Goal: Task Accomplishment & Management: Complete application form

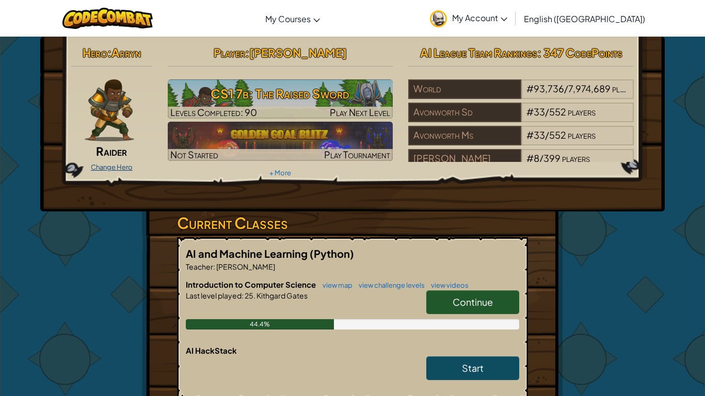
click at [99, 165] on link "Change Hero" at bounding box center [112, 167] width 42 height 8
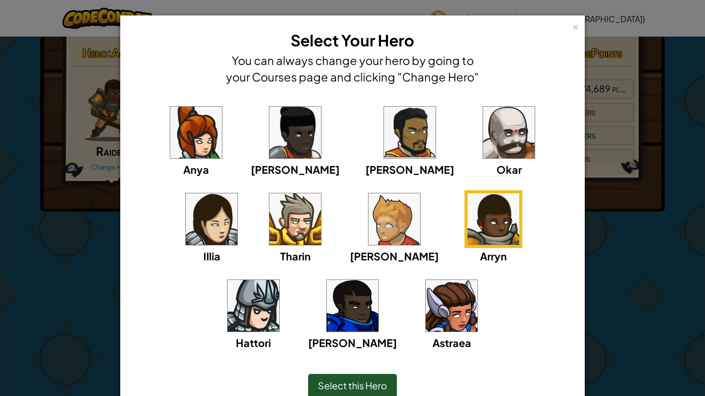
click at [483, 133] on img at bounding box center [509, 133] width 52 height 52
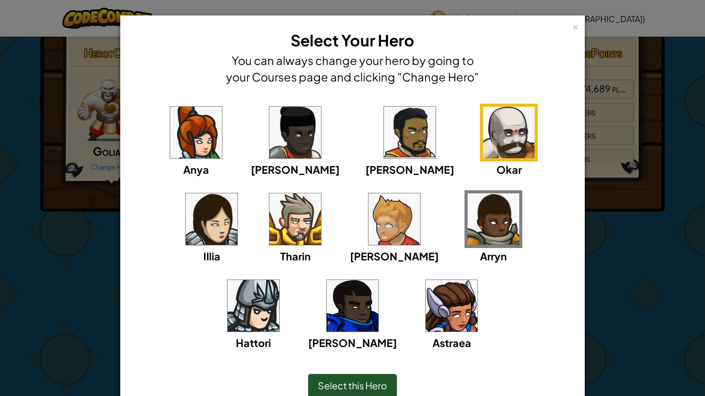
click at [372, 386] on span "Select this Hero" at bounding box center [352, 386] width 69 height 12
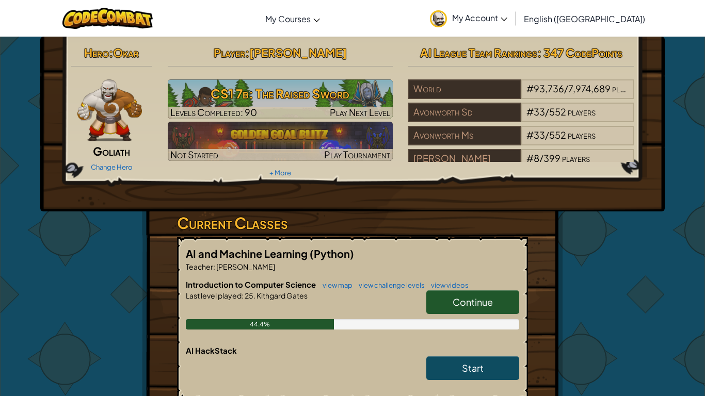
click at [107, 109] on img at bounding box center [109, 110] width 64 height 62
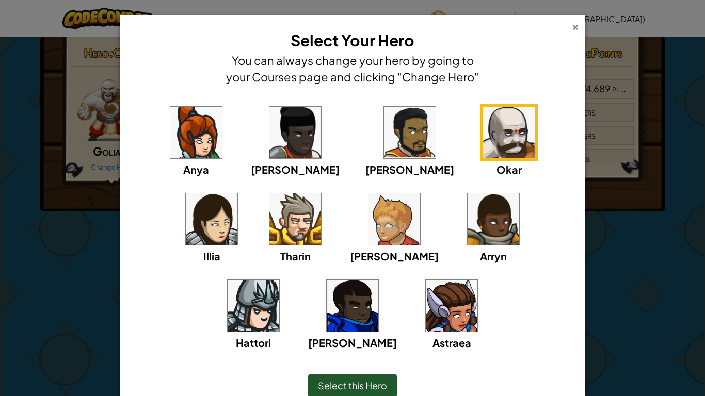
click at [572, 24] on div "×" at bounding box center [575, 25] width 7 height 11
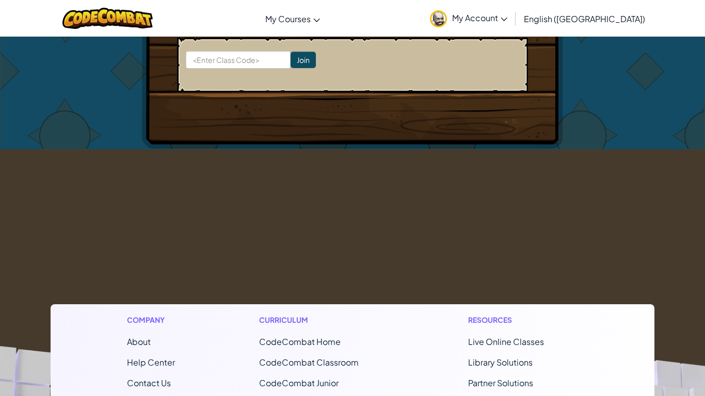
scroll to position [738, 0]
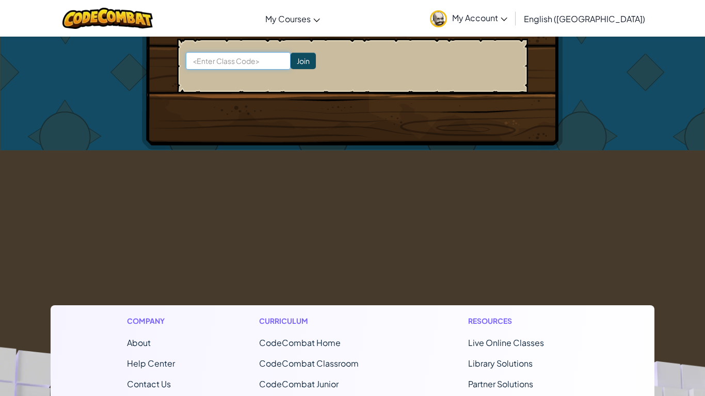
click at [245, 53] on input at bounding box center [238, 61] width 105 height 18
type input "RingSnowLeft"
click input "Join" at bounding box center [302, 61] width 25 height 17
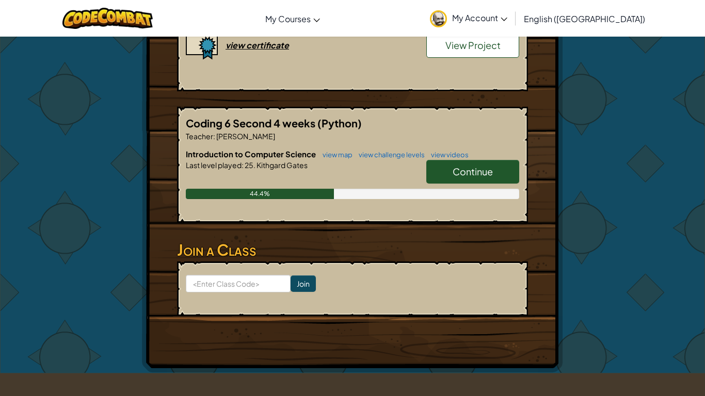
scroll to position [624, 0]
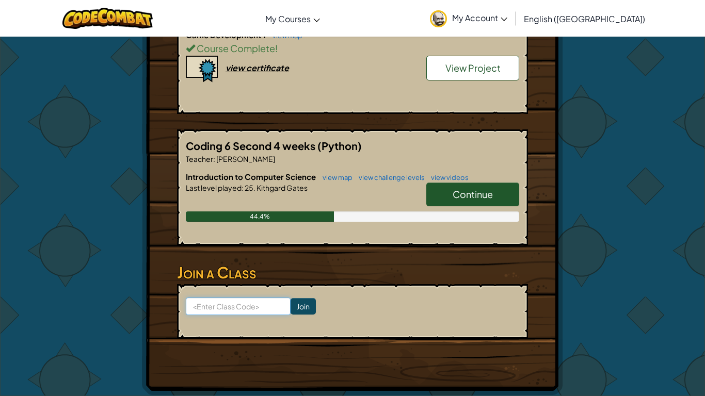
click at [204, 302] on input at bounding box center [238, 307] width 105 height 18
type input "RingSnowLeft"
click at [303, 303] on input "Join" at bounding box center [302, 306] width 25 height 17
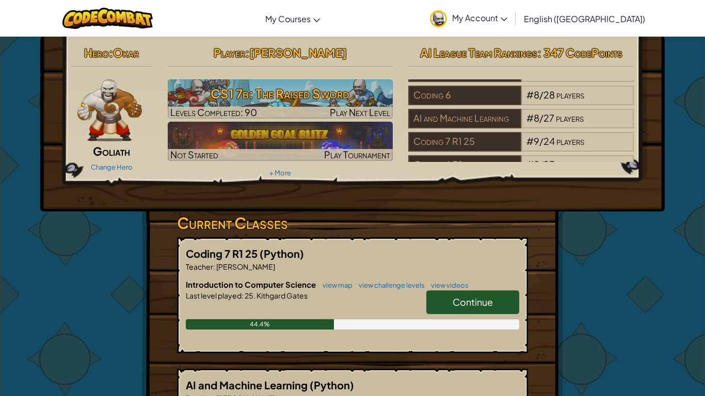
scroll to position [150, 0]
